Goal: Contribute content: Add original content to the website for others to see

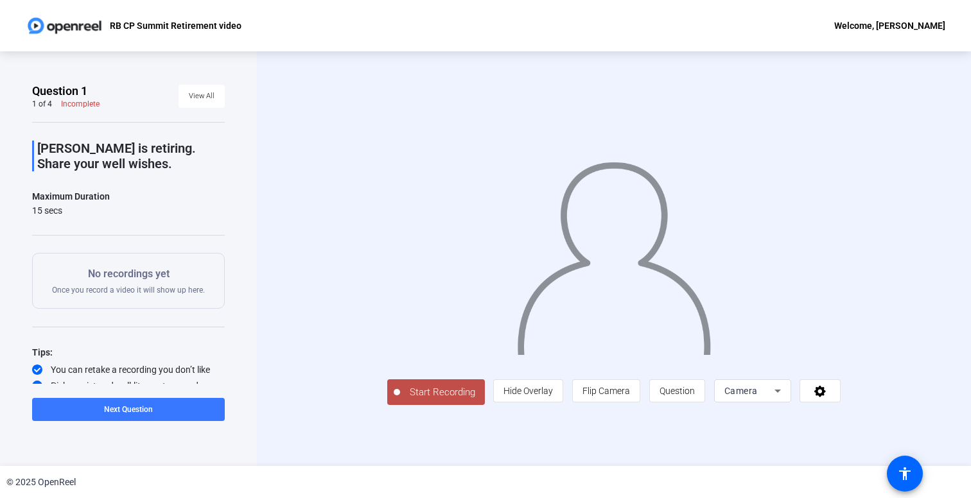
click at [408, 397] on span "Start Recording" at bounding box center [442, 392] width 85 height 15
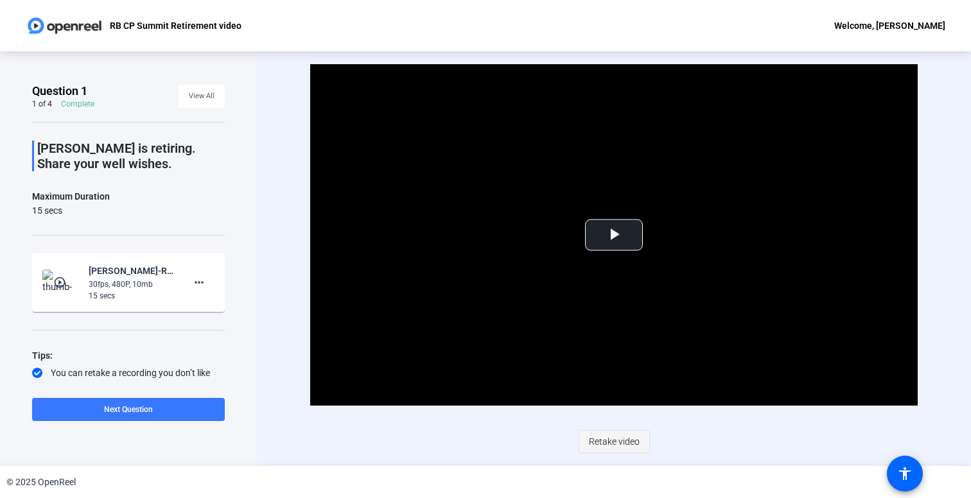
click at [602, 445] on span "Retake video" at bounding box center [614, 442] width 51 height 24
click at [632, 437] on span "Retake video" at bounding box center [614, 442] width 51 height 24
click at [125, 416] on span at bounding box center [128, 409] width 193 height 31
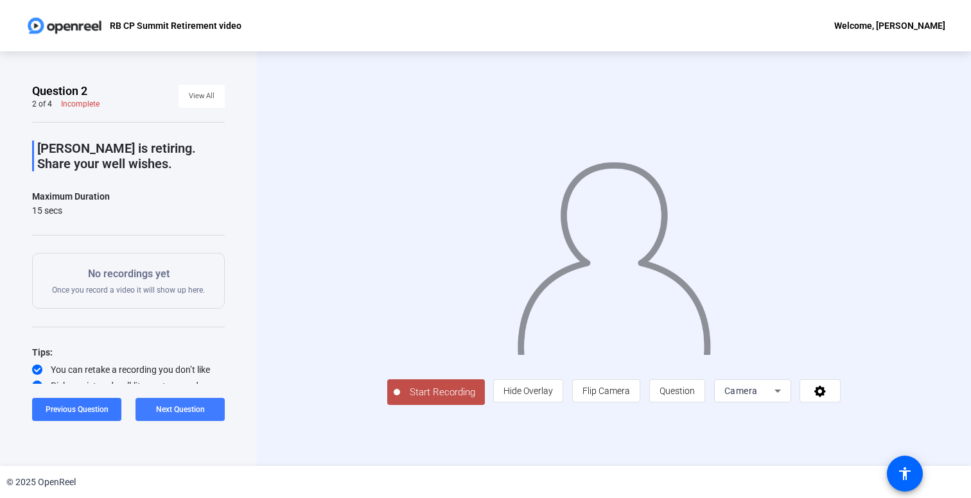
click at [171, 419] on span at bounding box center [179, 409] width 89 height 31
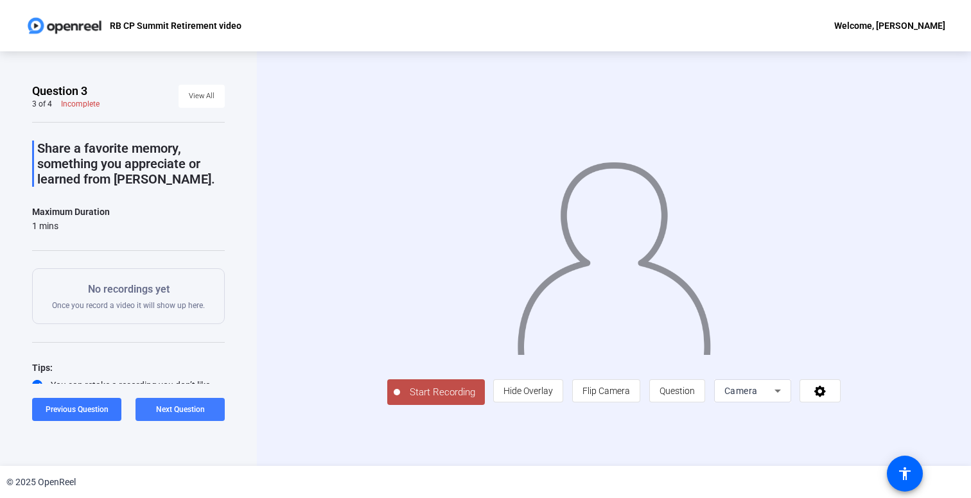
click at [171, 419] on span at bounding box center [179, 409] width 89 height 31
click at [150, 410] on span "Previous Question" at bounding box center [128, 409] width 63 height 9
click at [86, 410] on span "Previous Question" at bounding box center [77, 409] width 63 height 9
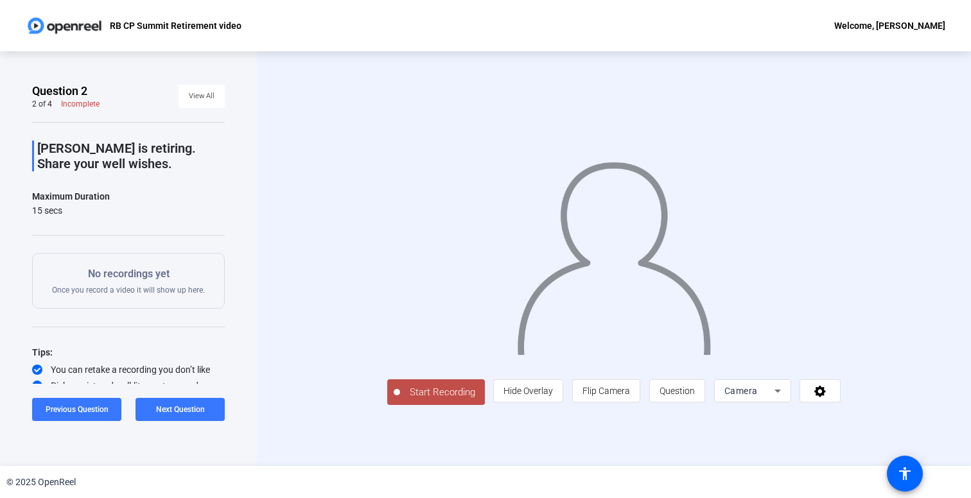
click at [387, 405] on button "Start Recording" at bounding box center [436, 392] width 98 height 26
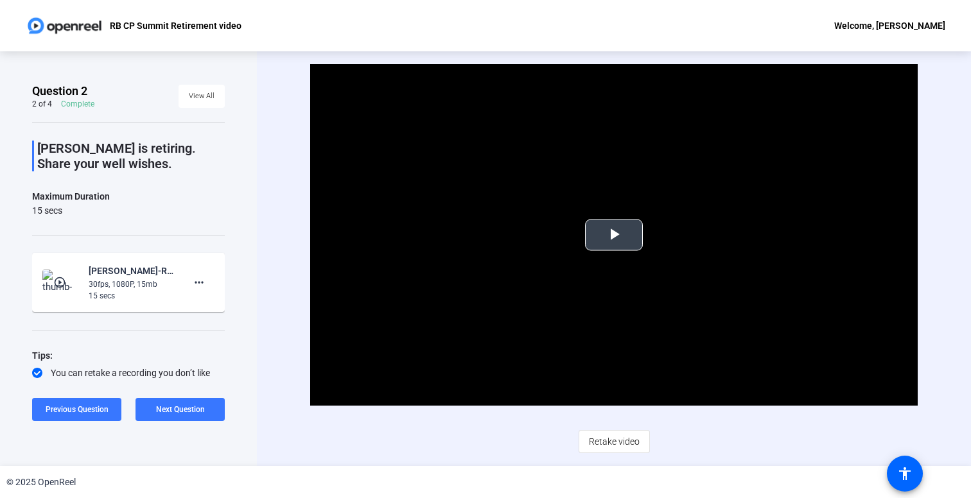
click at [614, 235] on span "Video Player" at bounding box center [614, 235] width 0 height 0
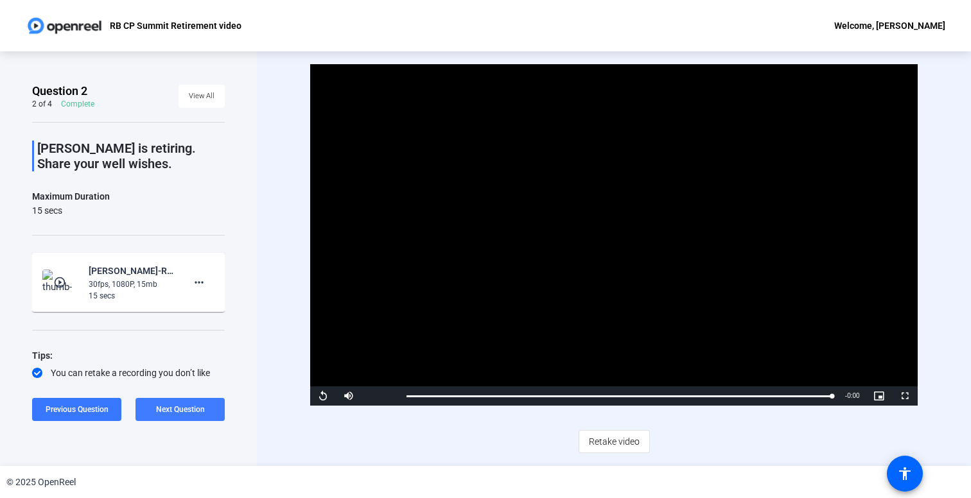
click at [202, 402] on span at bounding box center [179, 409] width 89 height 31
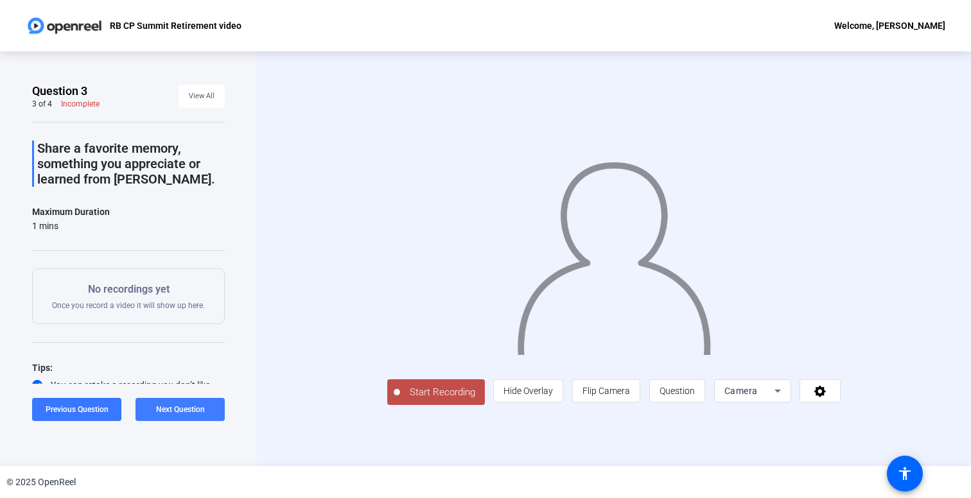
click at [177, 409] on span "Next Question" at bounding box center [180, 409] width 49 height 9
click at [166, 413] on span at bounding box center [128, 409] width 193 height 31
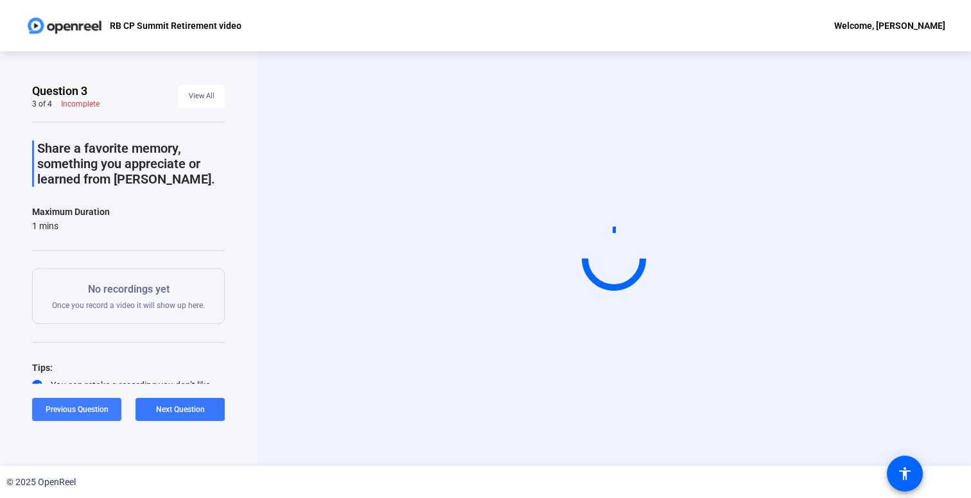
click at [91, 414] on span at bounding box center [76, 409] width 89 height 31
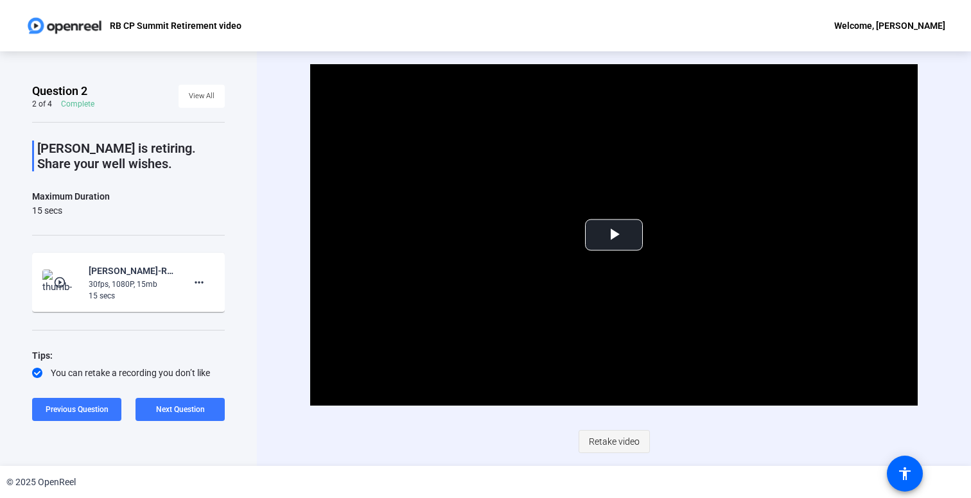
click at [629, 443] on span "Retake video" at bounding box center [614, 442] width 51 height 24
click at [614, 235] on span "Video Player" at bounding box center [614, 235] width 0 height 0
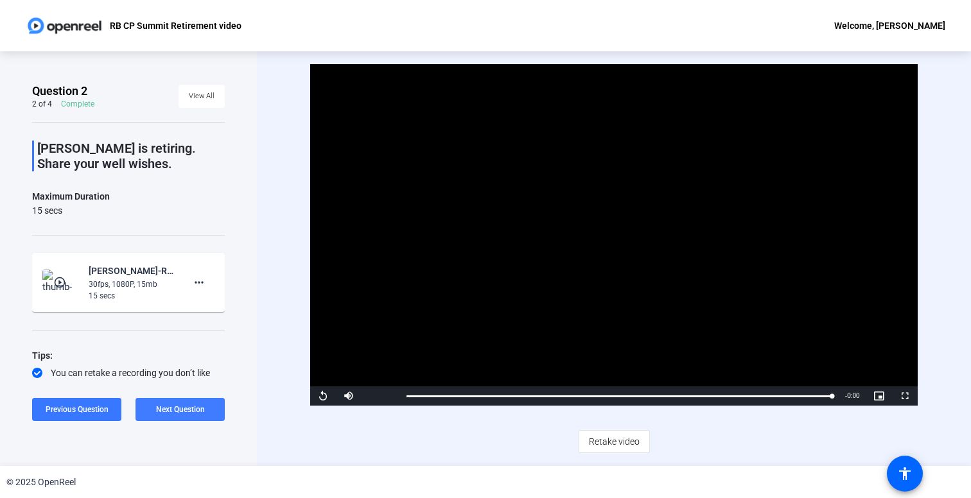
click at [171, 421] on span at bounding box center [179, 409] width 89 height 31
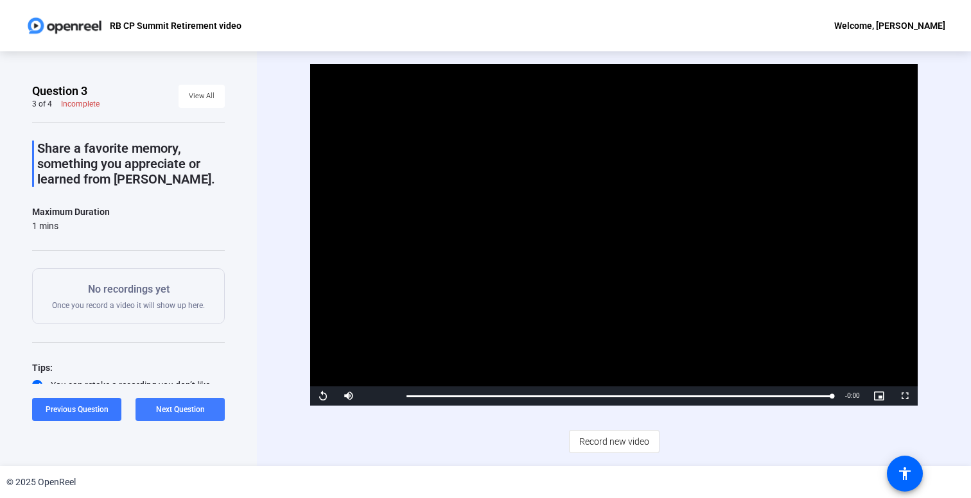
click at [171, 421] on span at bounding box center [179, 409] width 89 height 31
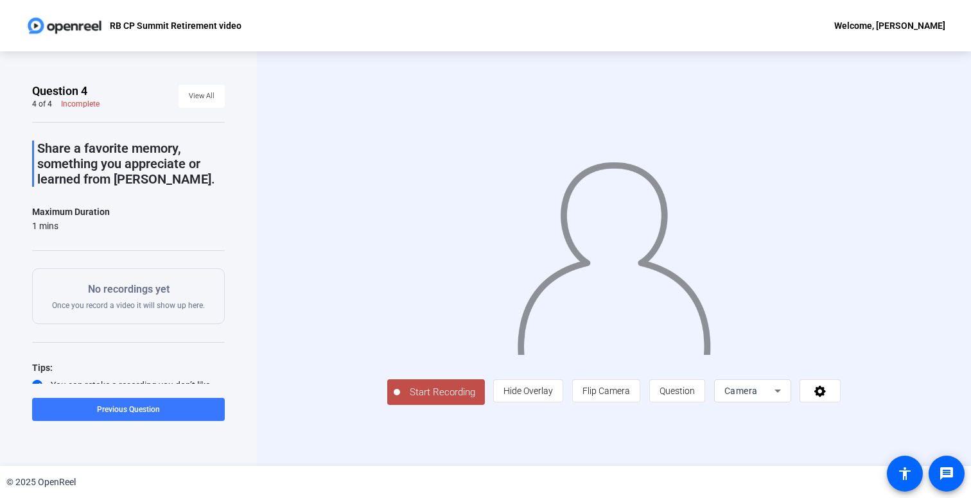
scroll to position [40, 0]
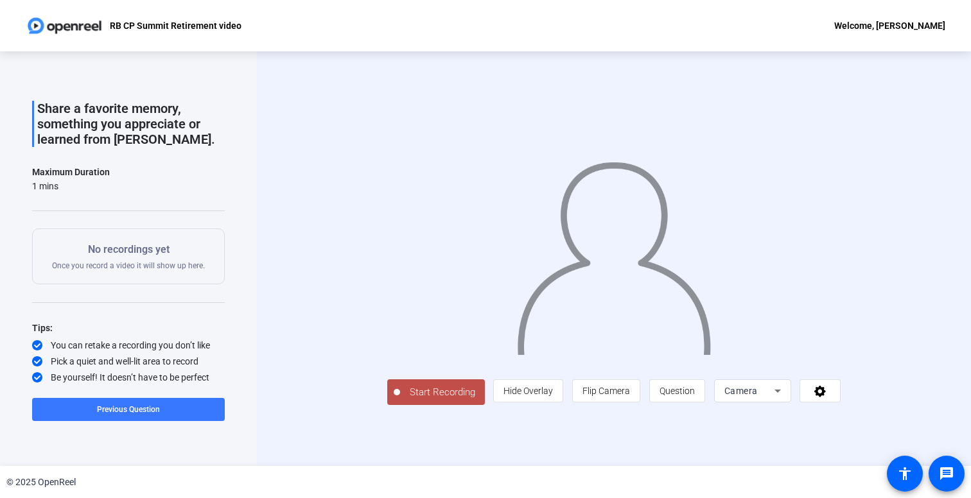
click at [400, 400] on span "Start Recording" at bounding box center [442, 392] width 85 height 15
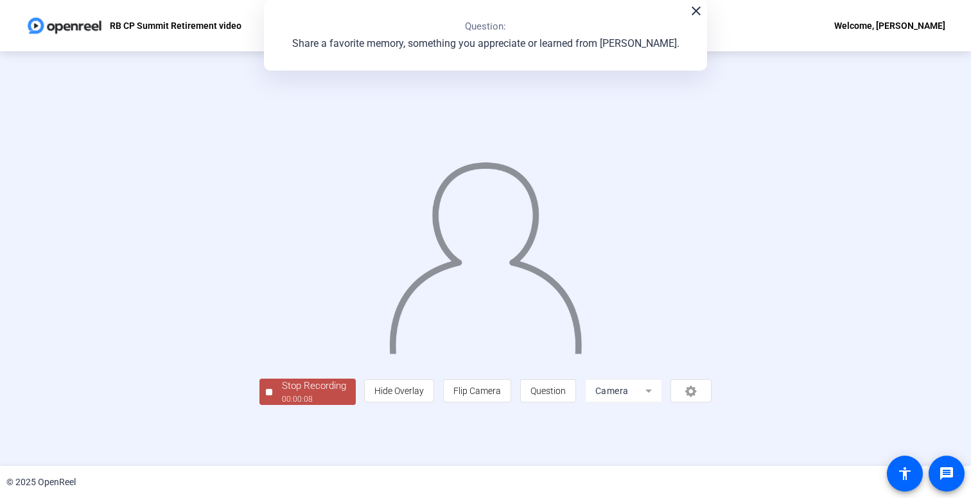
scroll to position [24, 0]
click at [282, 394] on div "Stop Recording" at bounding box center [314, 386] width 64 height 15
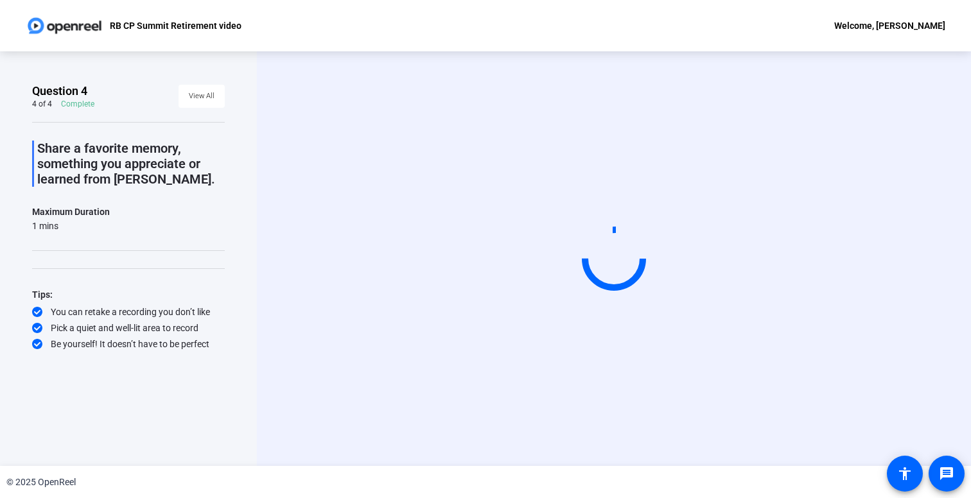
scroll to position [0, 0]
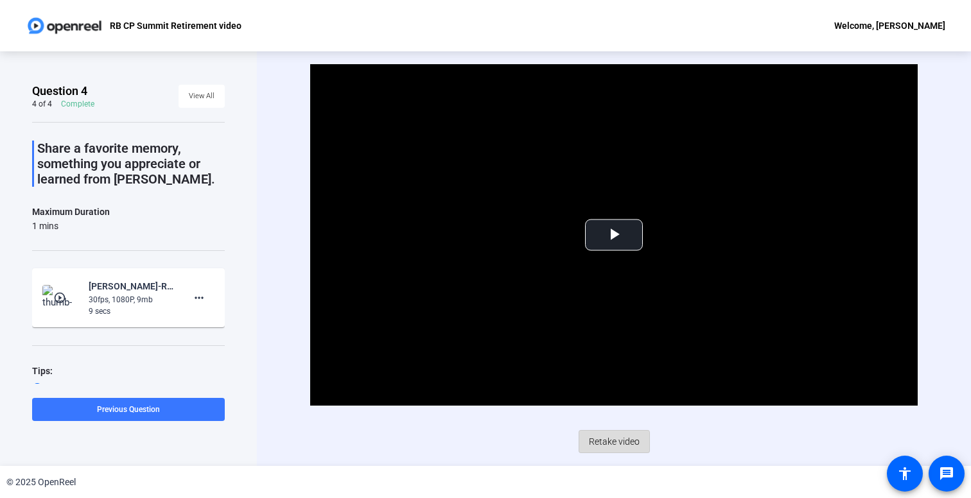
click at [606, 446] on span "Retake video" at bounding box center [614, 442] width 51 height 24
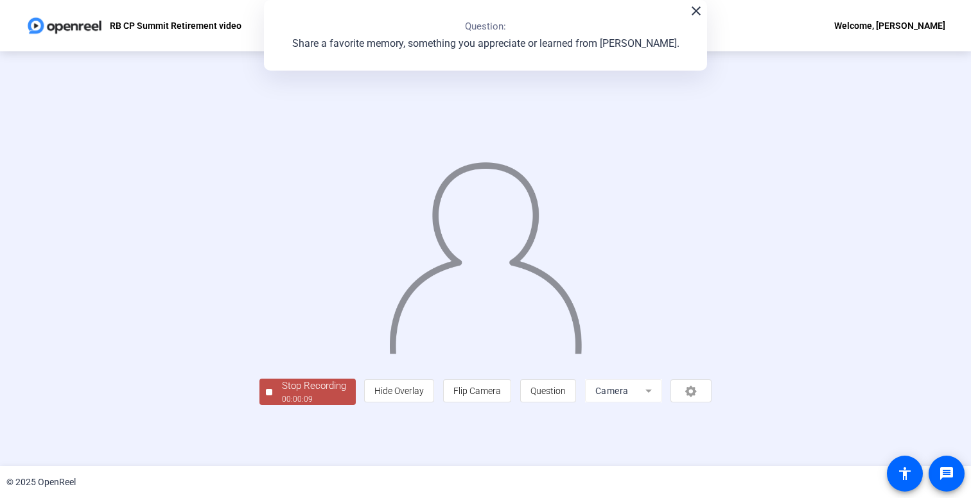
scroll to position [24, 0]
click at [282, 405] on div "00:00:11" at bounding box center [314, 400] width 64 height 12
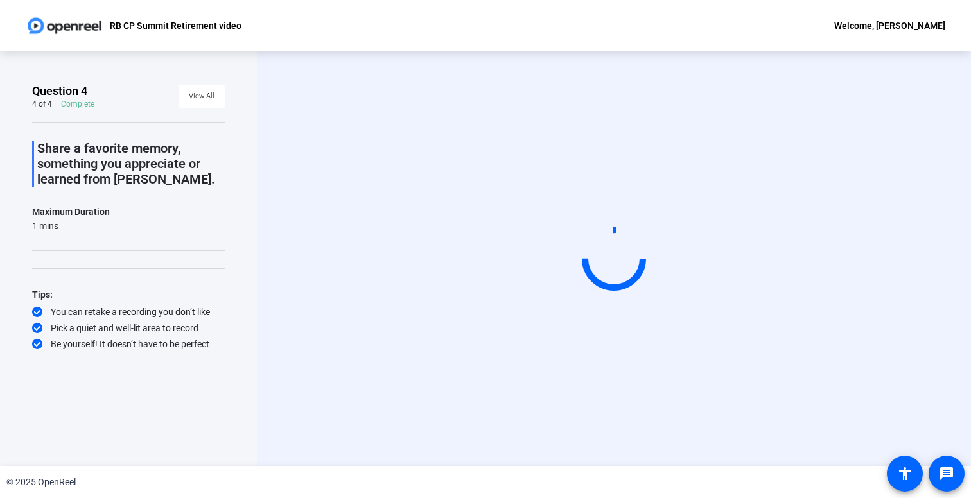
scroll to position [0, 0]
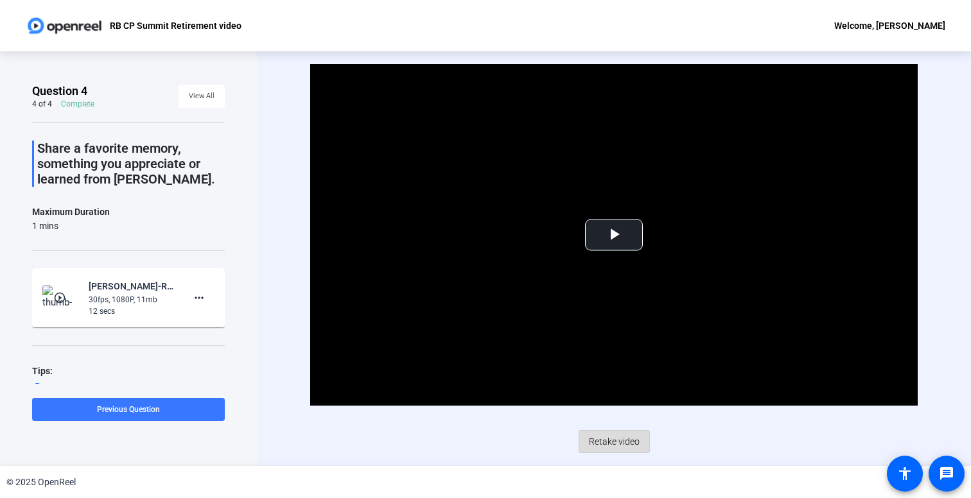
click at [599, 437] on span "Retake video" at bounding box center [614, 442] width 51 height 24
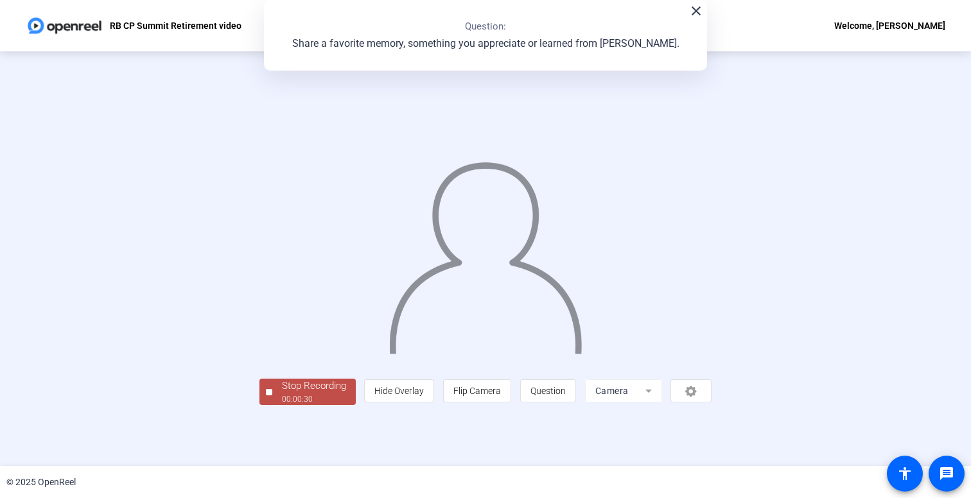
scroll to position [24, 0]
click at [282, 394] on div "Stop Recording" at bounding box center [314, 386] width 64 height 15
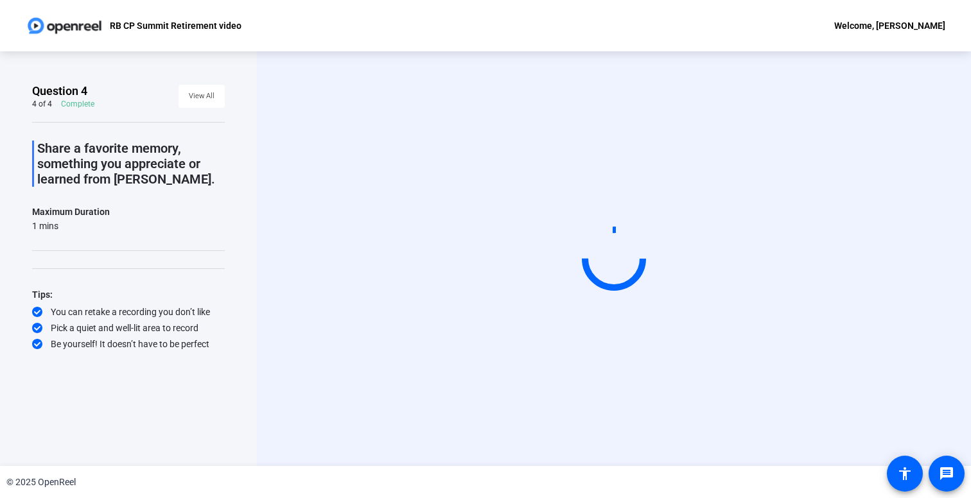
scroll to position [0, 0]
